Goal: Transaction & Acquisition: Purchase product/service

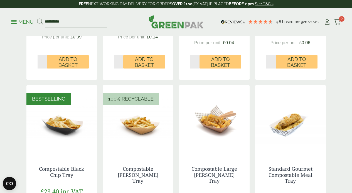
scroll to position [418, 0]
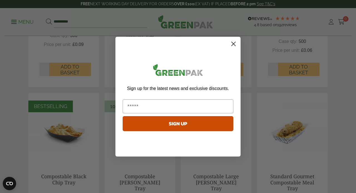
click at [234, 45] on circle "Close dialog" at bounding box center [233, 43] width 9 height 9
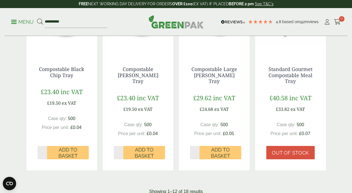
scroll to position [516, 0]
click at [140, 78] on link "Compostable [PERSON_NAME] Tray" at bounding box center [138, 74] width 41 height 19
